Goal: Information Seeking & Learning: Learn about a topic

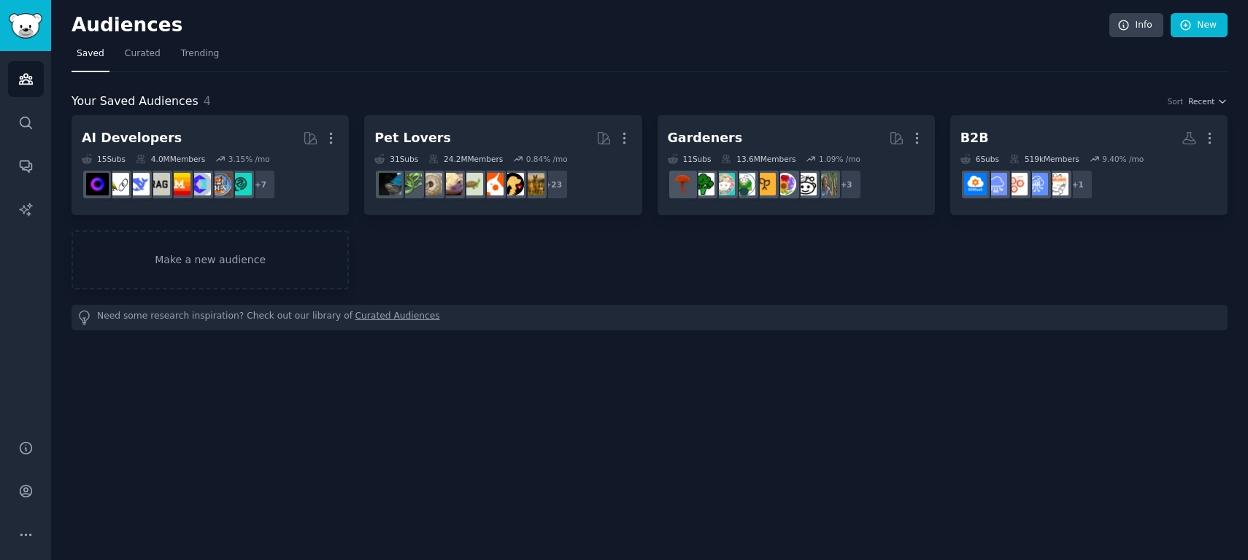
scroll to position [2396, 0]
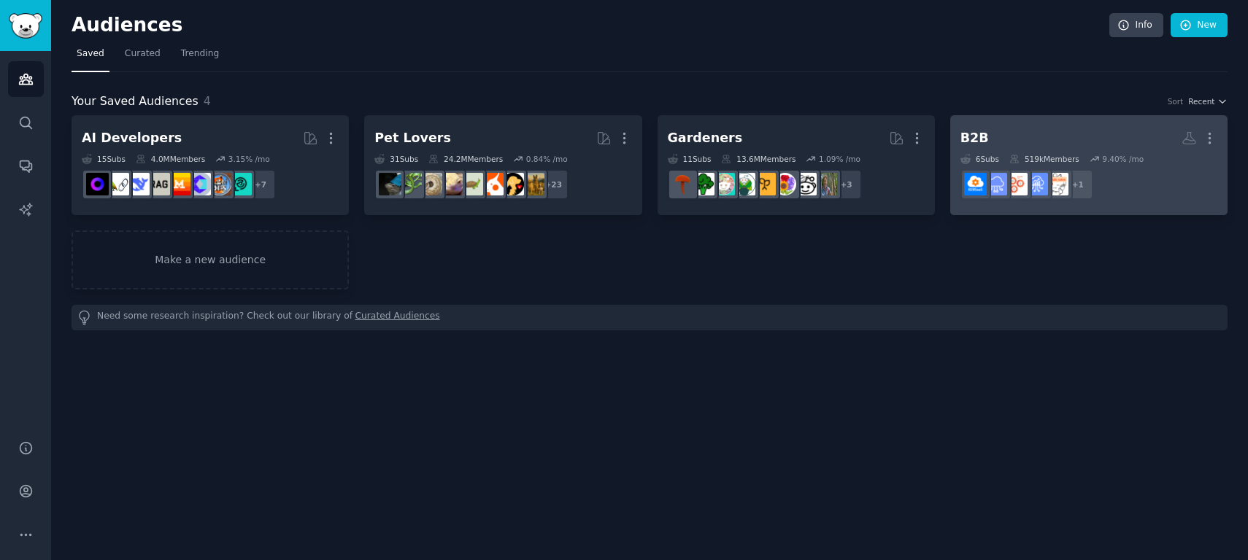
click at [1063, 159] on div "519k Members" at bounding box center [1044, 159] width 70 height 10
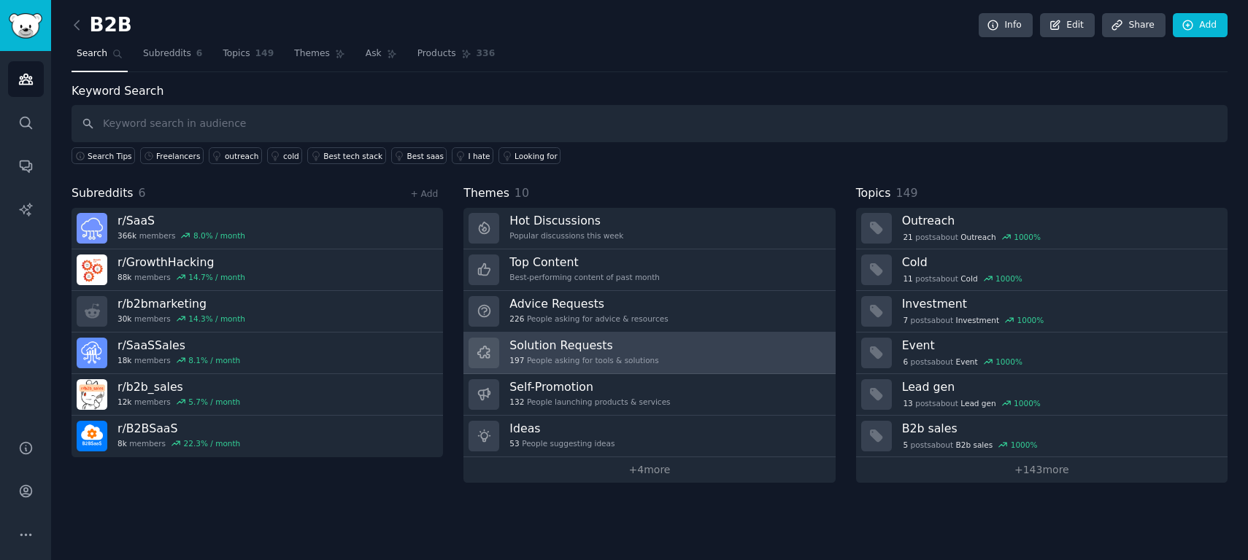
click at [699, 360] on link "Solution Requests 197 People asking for tools & solutions" at bounding box center [648, 354] width 371 height 42
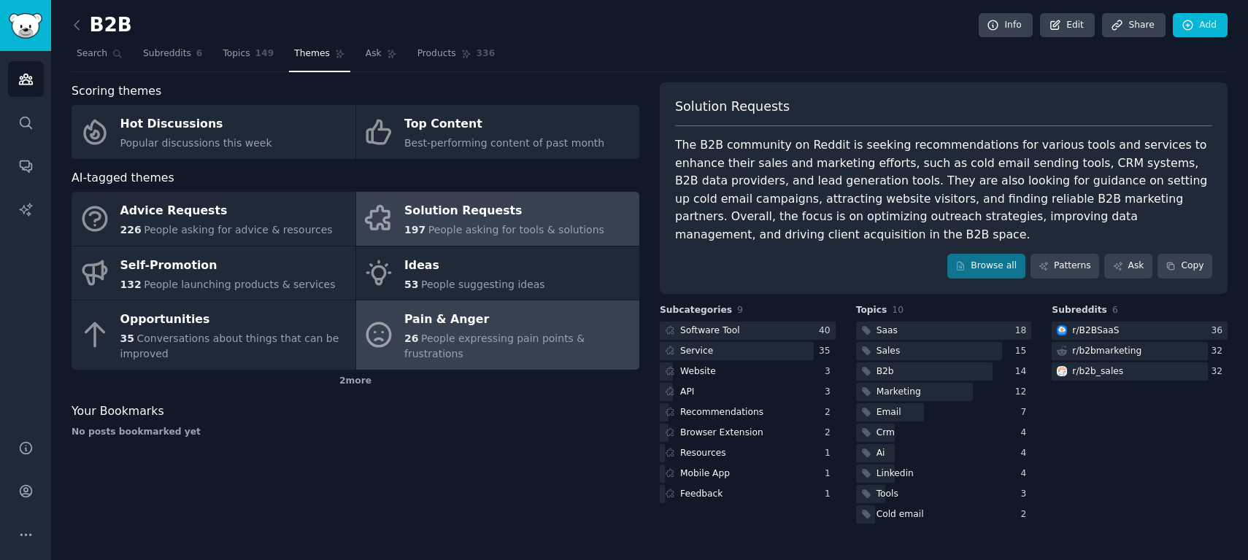
click at [512, 350] on span "People expressing pain points & frustrations" at bounding box center [494, 346] width 180 height 27
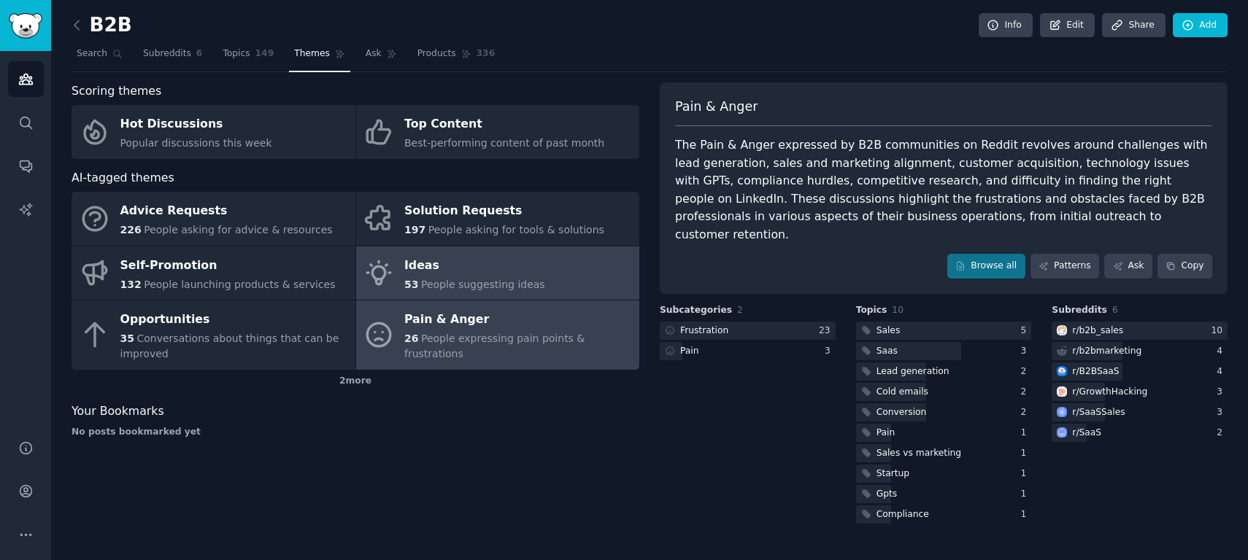
click at [492, 271] on div "Ideas" at bounding box center [474, 265] width 141 height 23
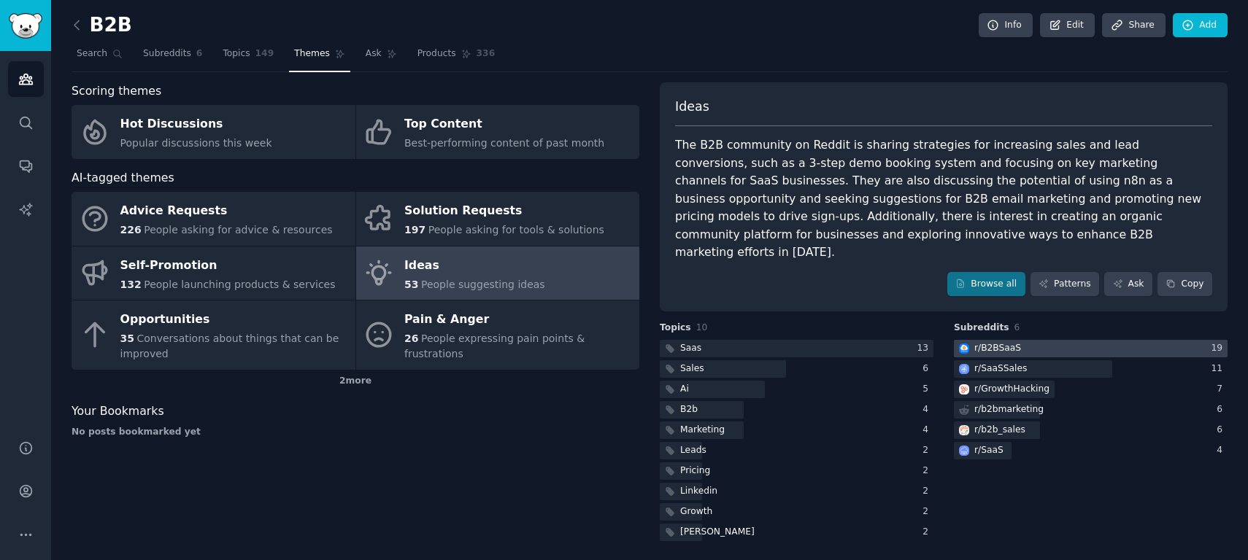
click at [1018, 340] on div "r/ B2BSaaS" at bounding box center [989, 349] width 70 height 18
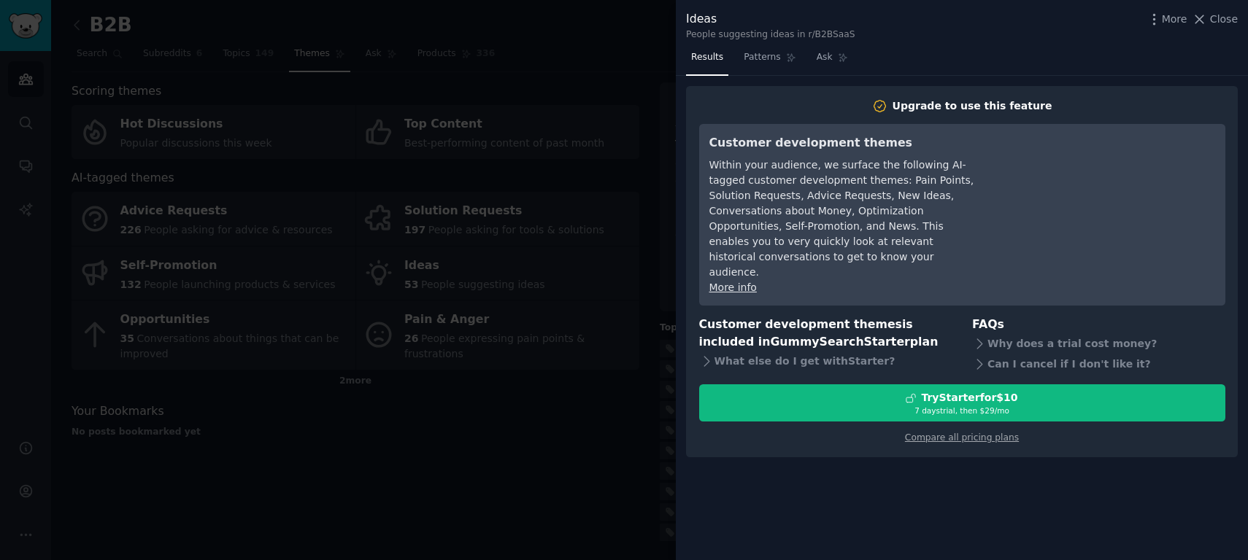
click at [1198, 23] on icon at bounding box center [1199, 19] width 15 height 15
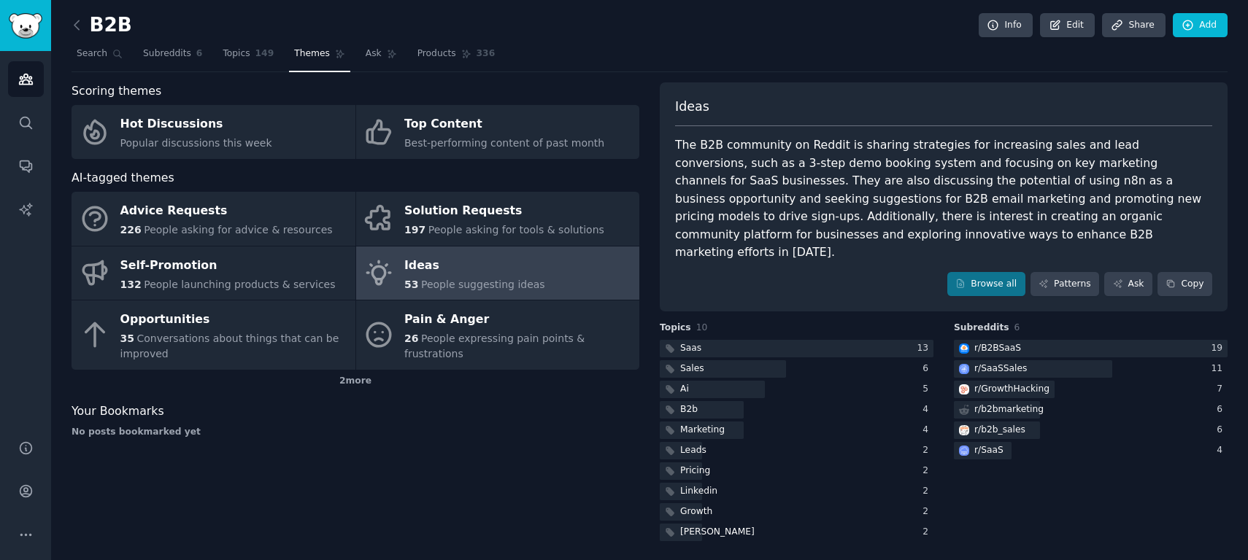
click at [592, 480] on div "Scoring themes Hot Discussions Popular discussions this week Top Content Best-p…" at bounding box center [356, 313] width 568 height 462
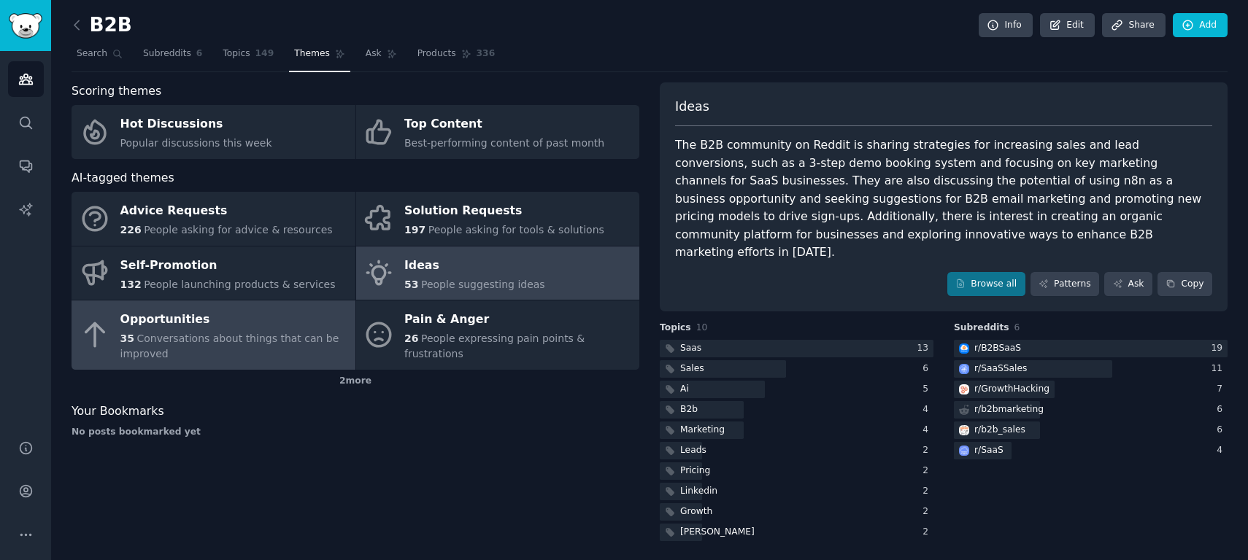
click at [277, 317] on div "Opportunities" at bounding box center [234, 320] width 228 height 23
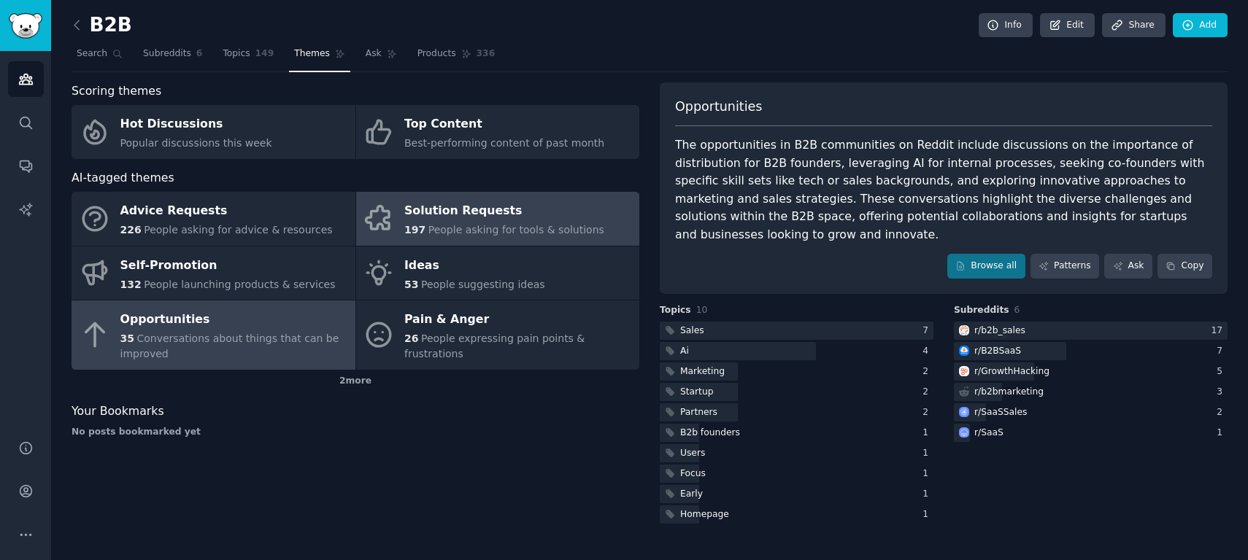
click at [490, 214] on div "Solution Requests" at bounding box center [504, 211] width 200 height 23
